Goal: Register for event/course

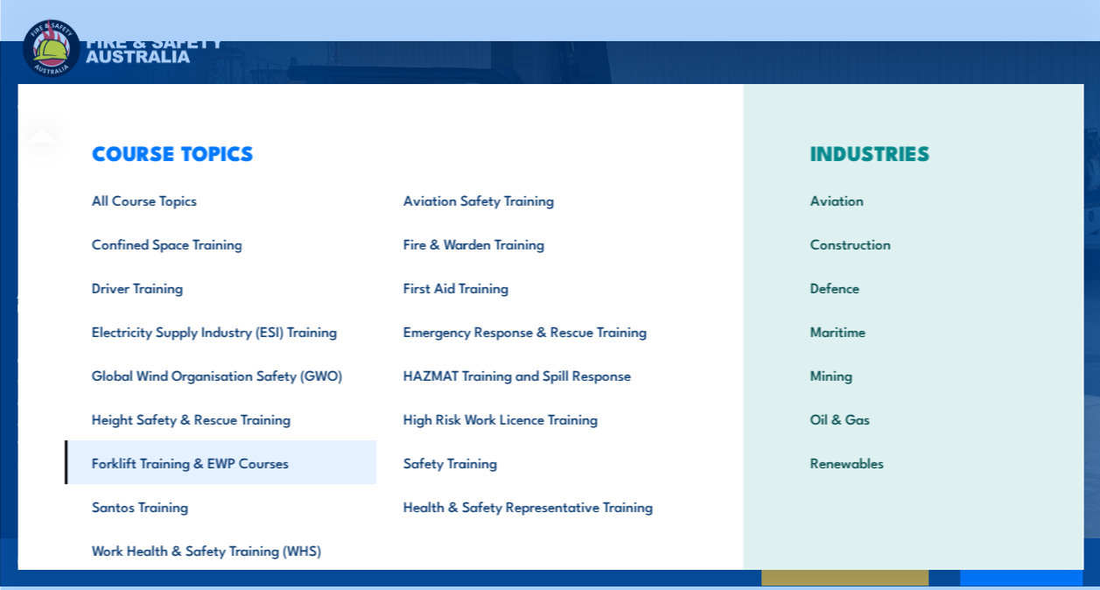
click at [196, 472] on link "Forklift Training & EWP Courses" at bounding box center [219, 462] width 311 height 44
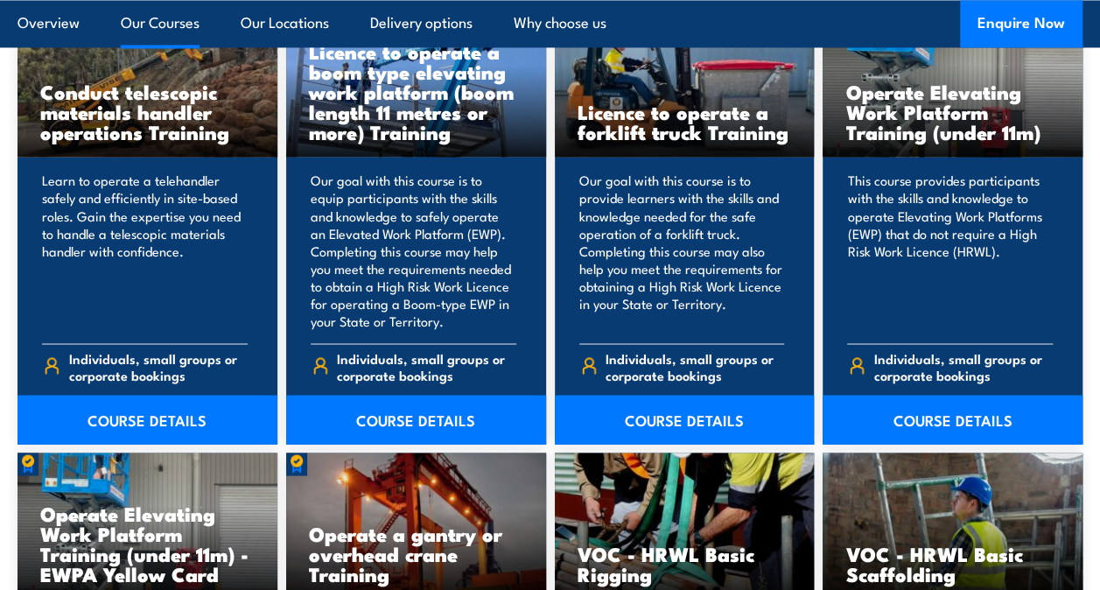
scroll to position [1382, 0]
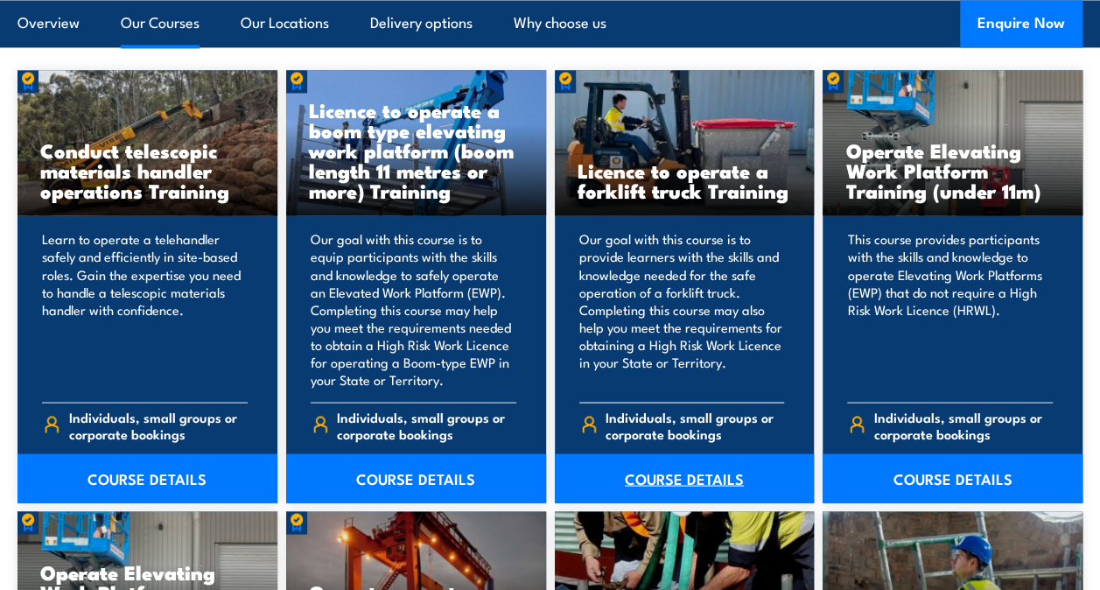
click at [658, 479] on link "COURSE DETAILS" at bounding box center [685, 477] width 260 height 49
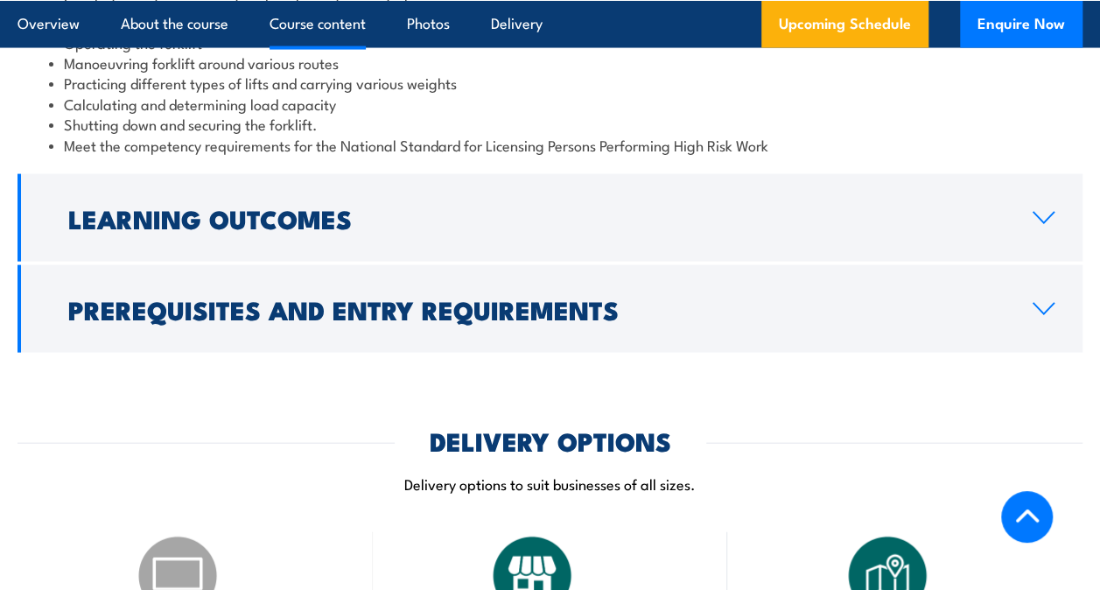
scroll to position [1856, 0]
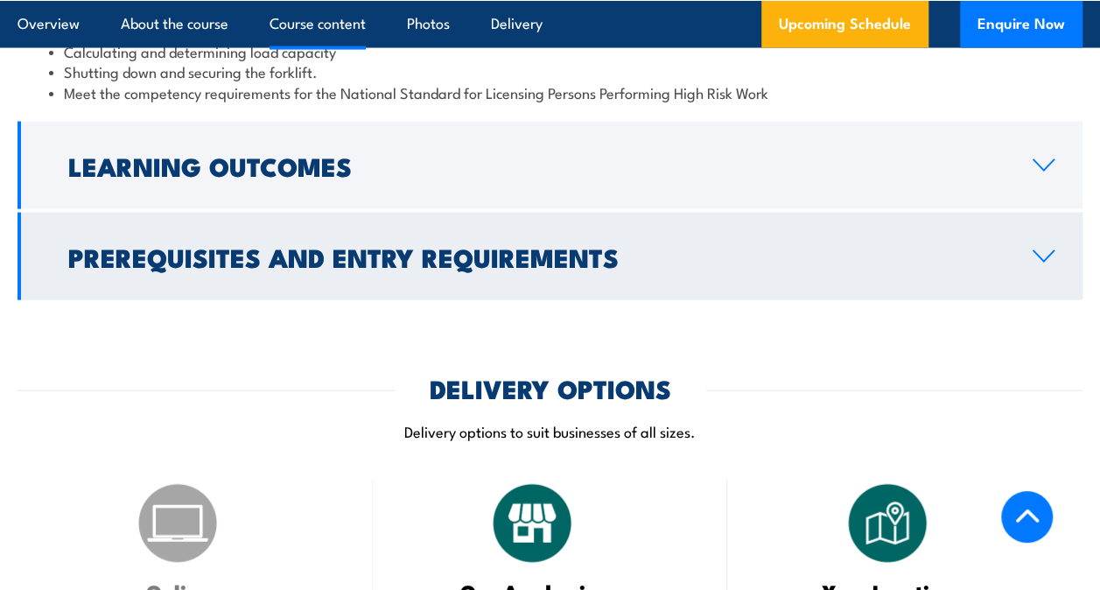
click at [1049, 251] on icon at bounding box center [1043, 256] width 20 height 10
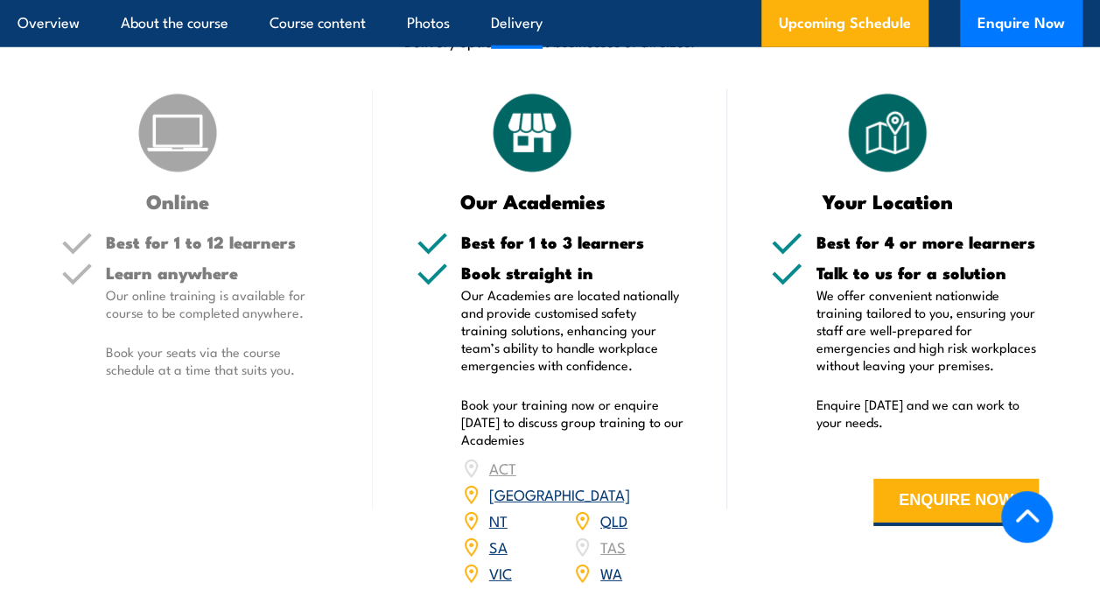
scroll to position [2500, 0]
